Goal: Task Accomplishment & Management: Use online tool/utility

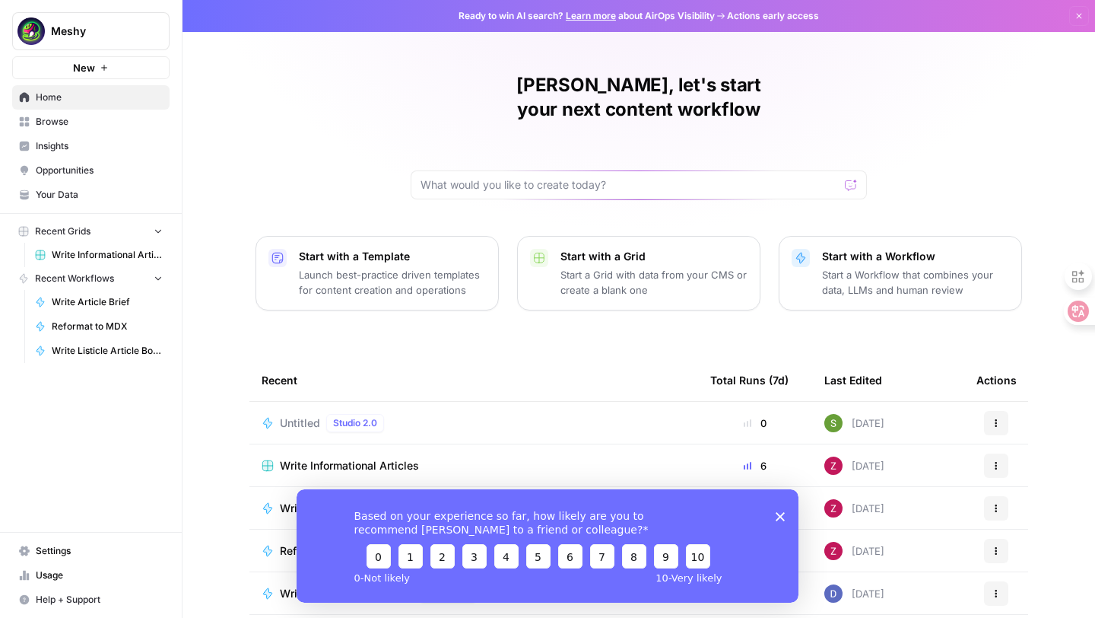
click at [368, 458] on span "Write Informational Articles" at bounding box center [349, 465] width 139 height 15
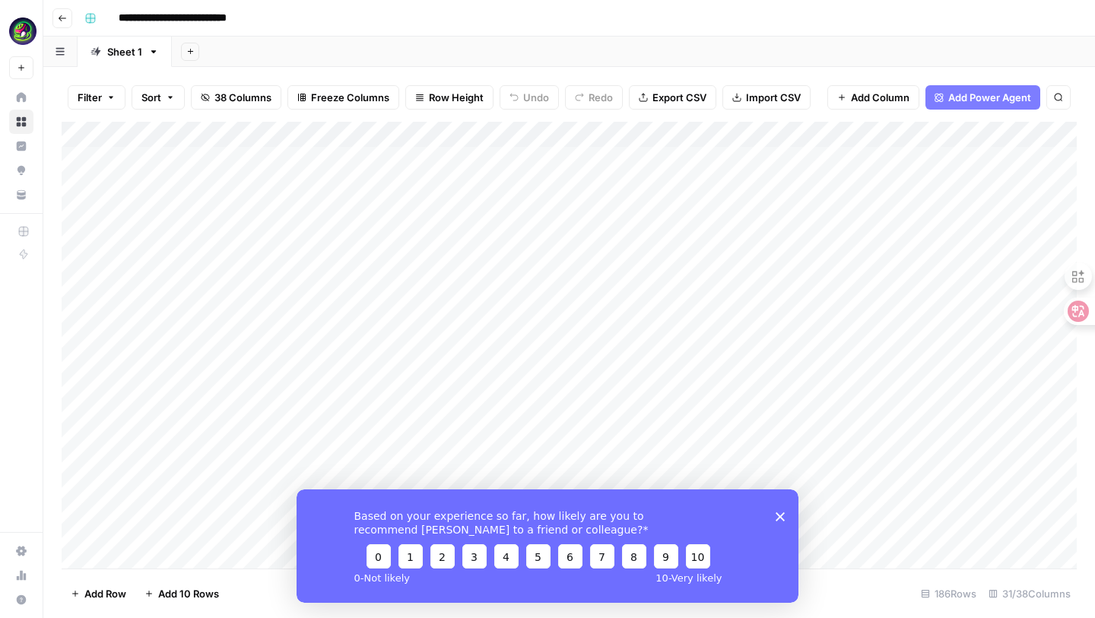
click at [785, 515] on div "Based on your experience so far, how likely are you to recommend [PERSON_NAME] …" at bounding box center [548, 544] width 502 height 113
click at [783, 516] on icon "Close survey" at bounding box center [780, 515] width 9 height 9
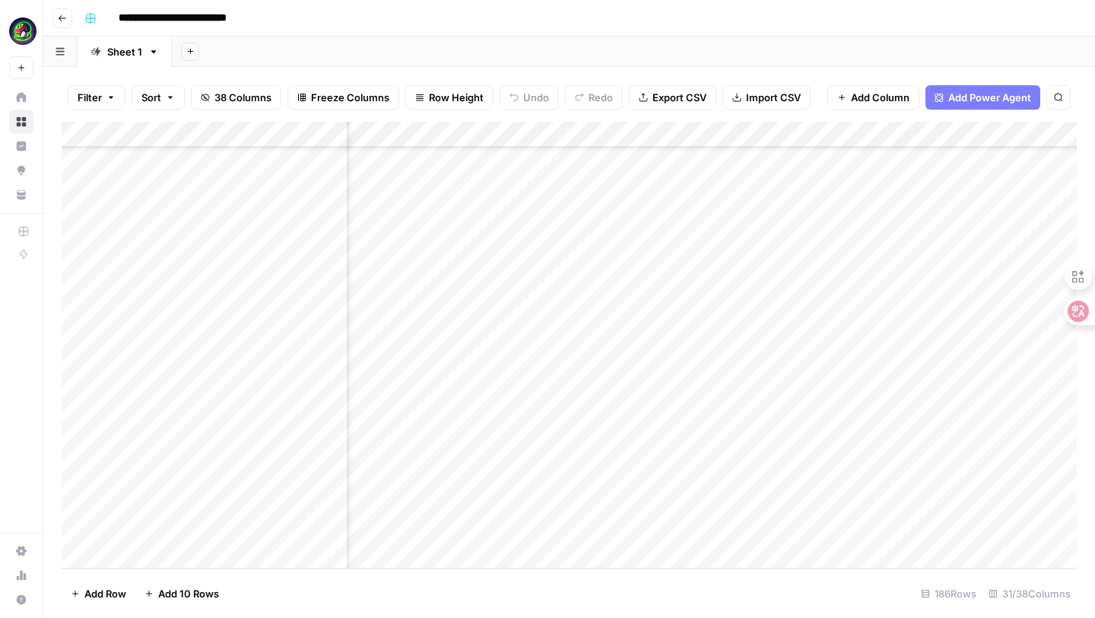
scroll to position [4414, 2528]
click at [677, 526] on div "Add Column" at bounding box center [569, 345] width 1015 height 446
click at [694, 532] on div "Add Column" at bounding box center [569, 345] width 1015 height 446
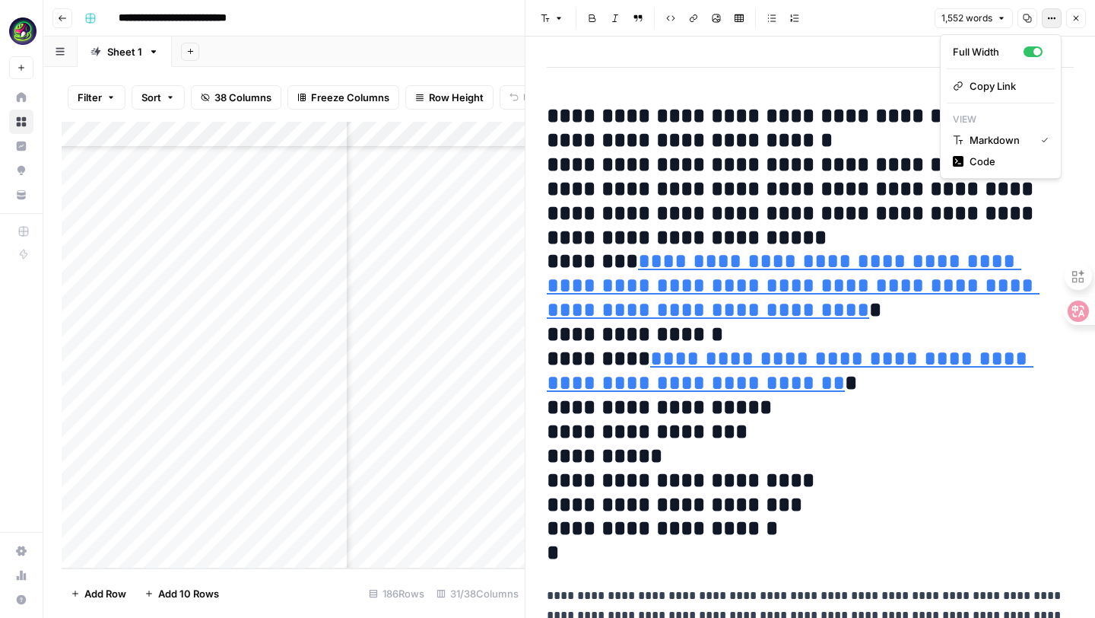
click at [1055, 24] on button "Options" at bounding box center [1052, 18] width 20 height 20
click at [993, 158] on span "Code" at bounding box center [1006, 161] width 73 height 15
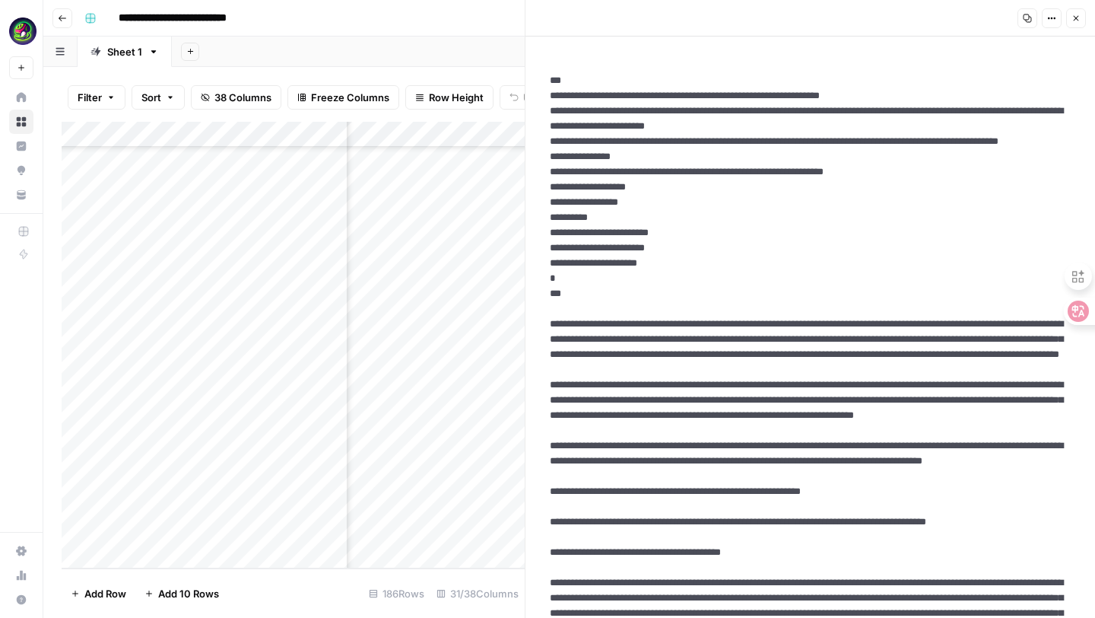
click at [1029, 19] on icon "button" at bounding box center [1027, 18] width 9 height 9
click at [151, 527] on div "Add Column" at bounding box center [293, 345] width 463 height 446
click at [167, 525] on textarea "**********" at bounding box center [235, 530] width 243 height 21
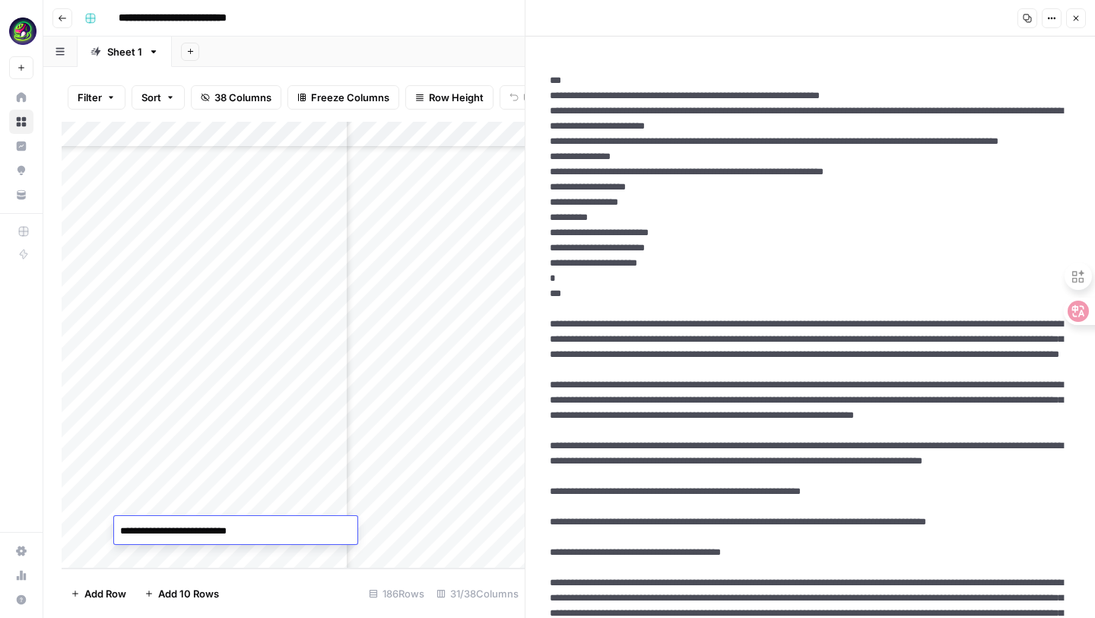
click at [167, 525] on textarea "**********" at bounding box center [235, 530] width 243 height 21
